Goal: Transaction & Acquisition: Book appointment/travel/reservation

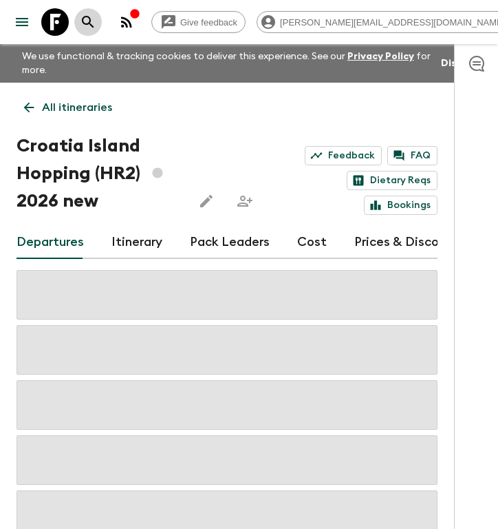
click at [96, 15] on icon "search adventures" at bounding box center [88, 22] width 17 height 17
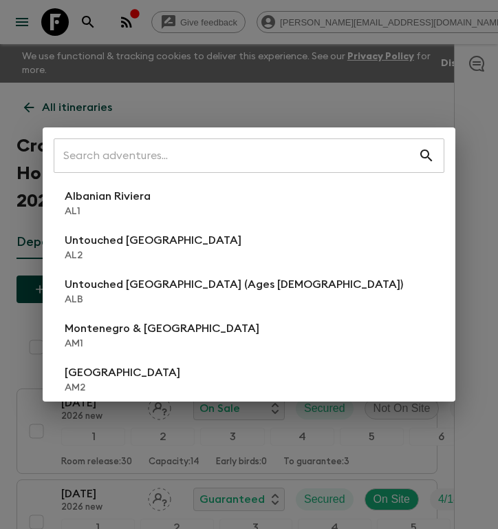
click at [204, 15] on div "​ Albanian Riviera [GEOGRAPHIC_DATA] Untouched [GEOGRAPHIC_DATA] [GEOGRAPHIC_DA…" at bounding box center [249, 264] width 498 height 529
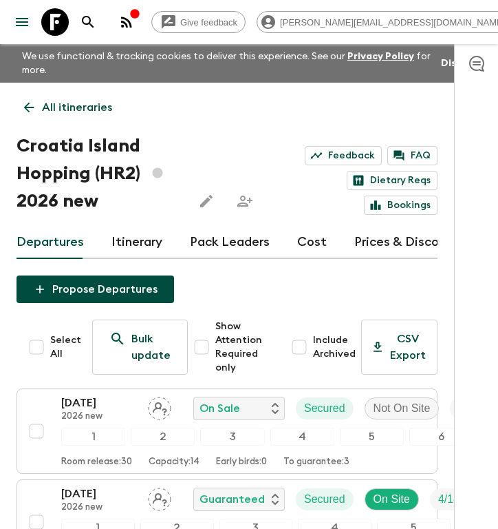
click at [62, 29] on icon at bounding box center [55, 22] width 28 height 28
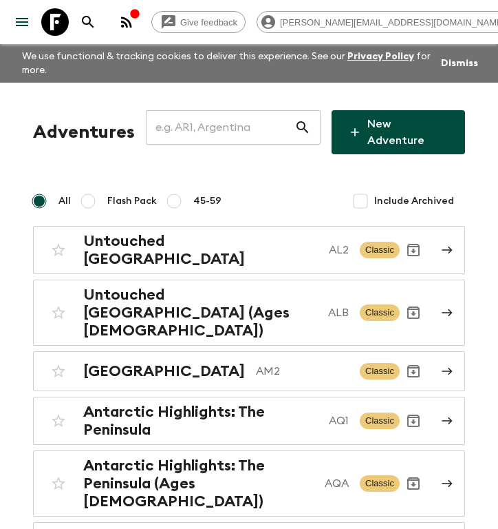
click at [237, 129] on input "text" at bounding box center [220, 127] width 149 height 39
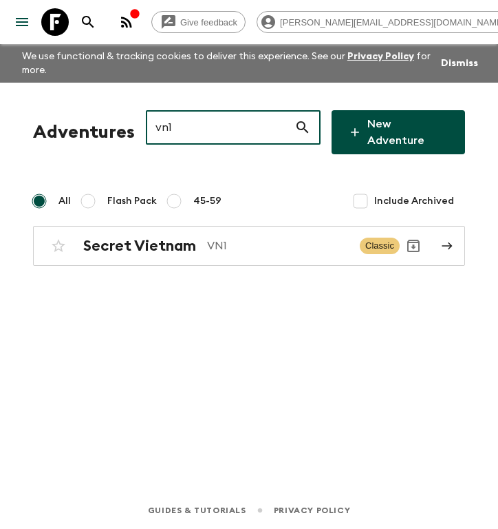
type input "vn1"
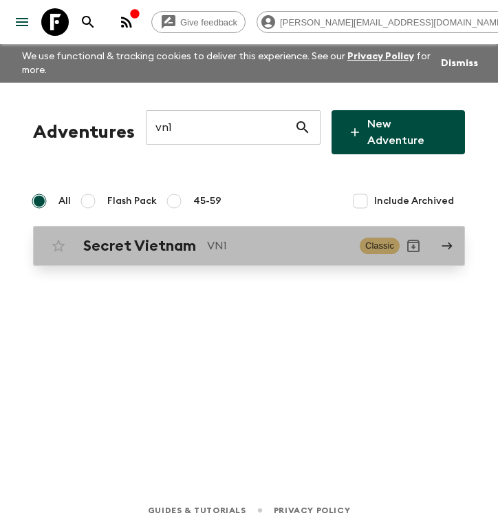
click at [148, 237] on h2 "Secret Vietnam" at bounding box center [139, 246] width 113 height 18
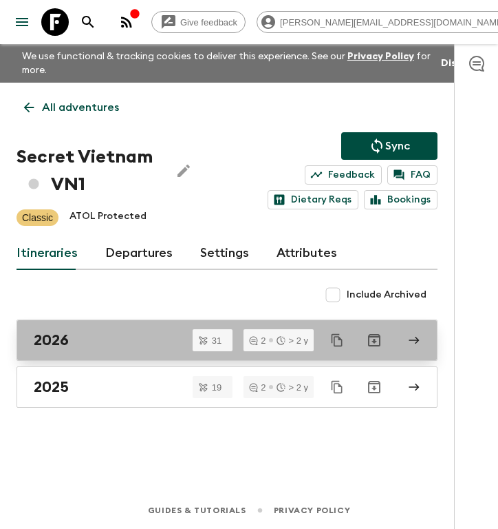
click at [106, 341] on div "2026" at bounding box center [214, 340] width 361 height 18
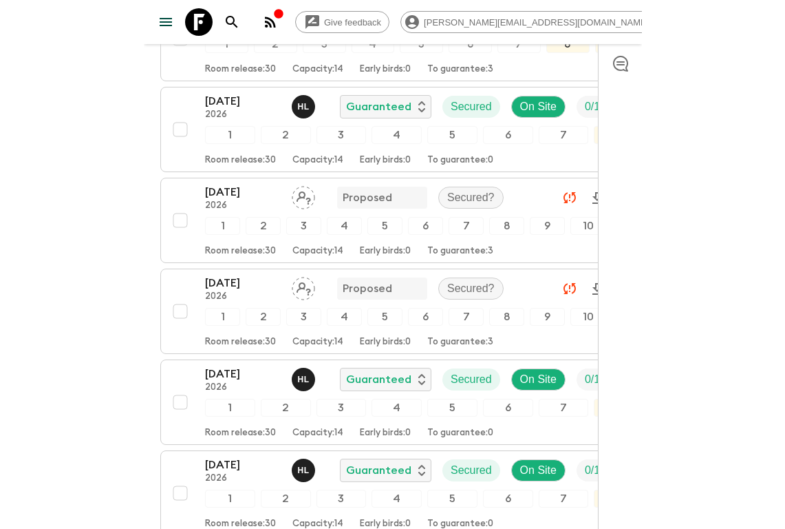
scroll to position [1886, 0]
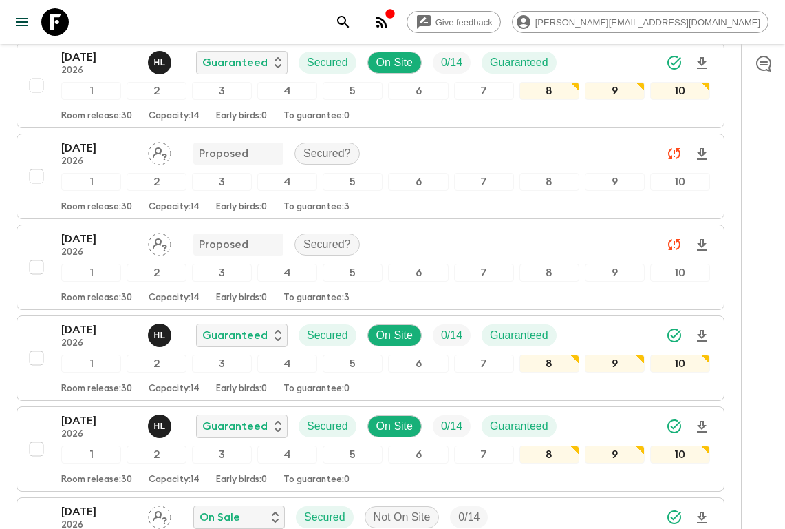
click at [498, 361] on div at bounding box center [763, 286] width 44 height 485
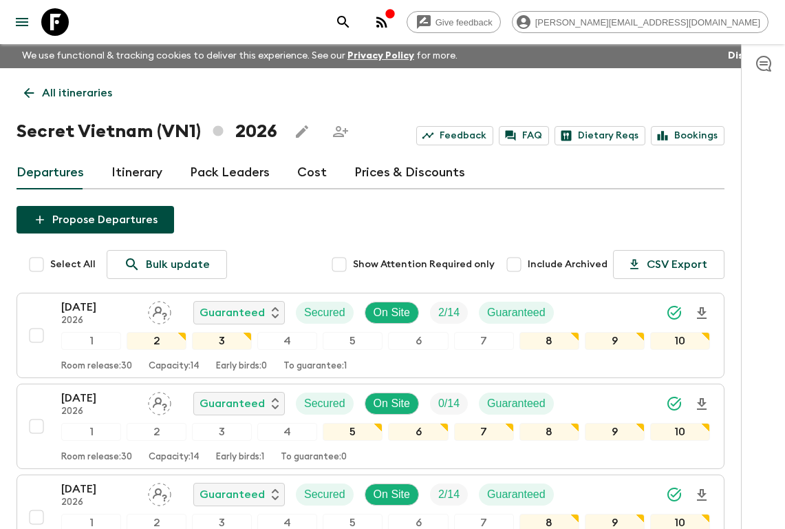
scroll to position [0, 0]
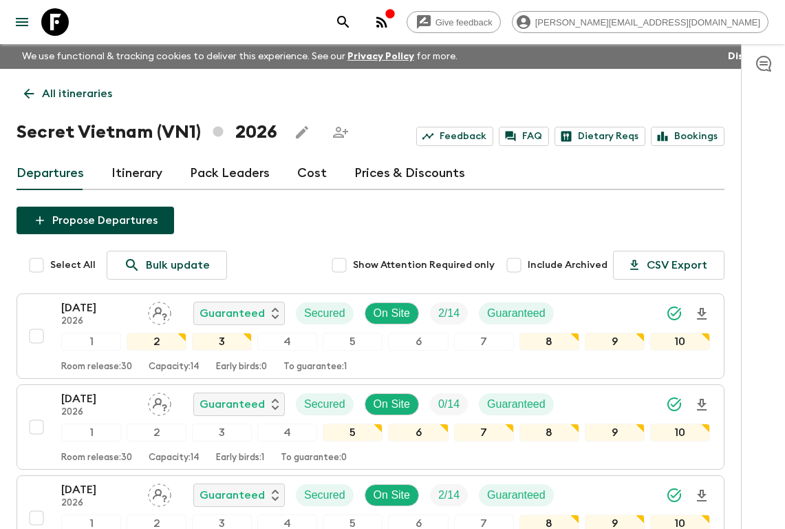
click at [310, 171] on link "Cost" at bounding box center [312, 173] width 30 height 33
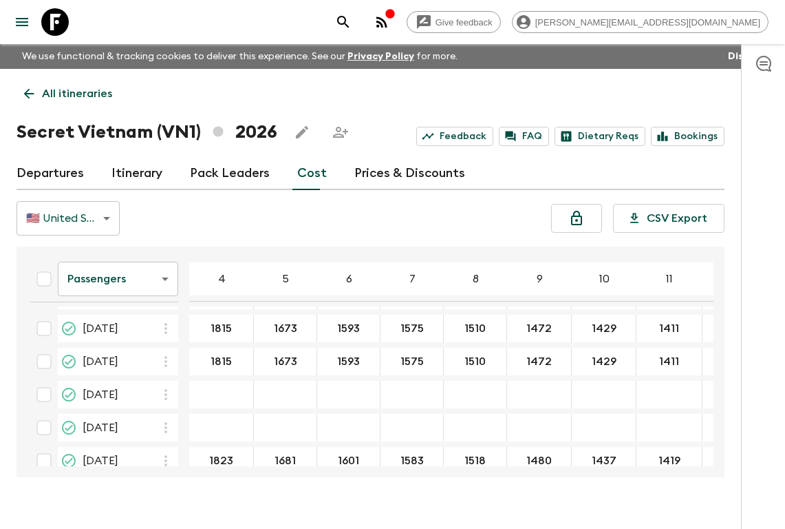
scroll to position [555, 0]
